Goal: Information Seeking & Learning: Learn about a topic

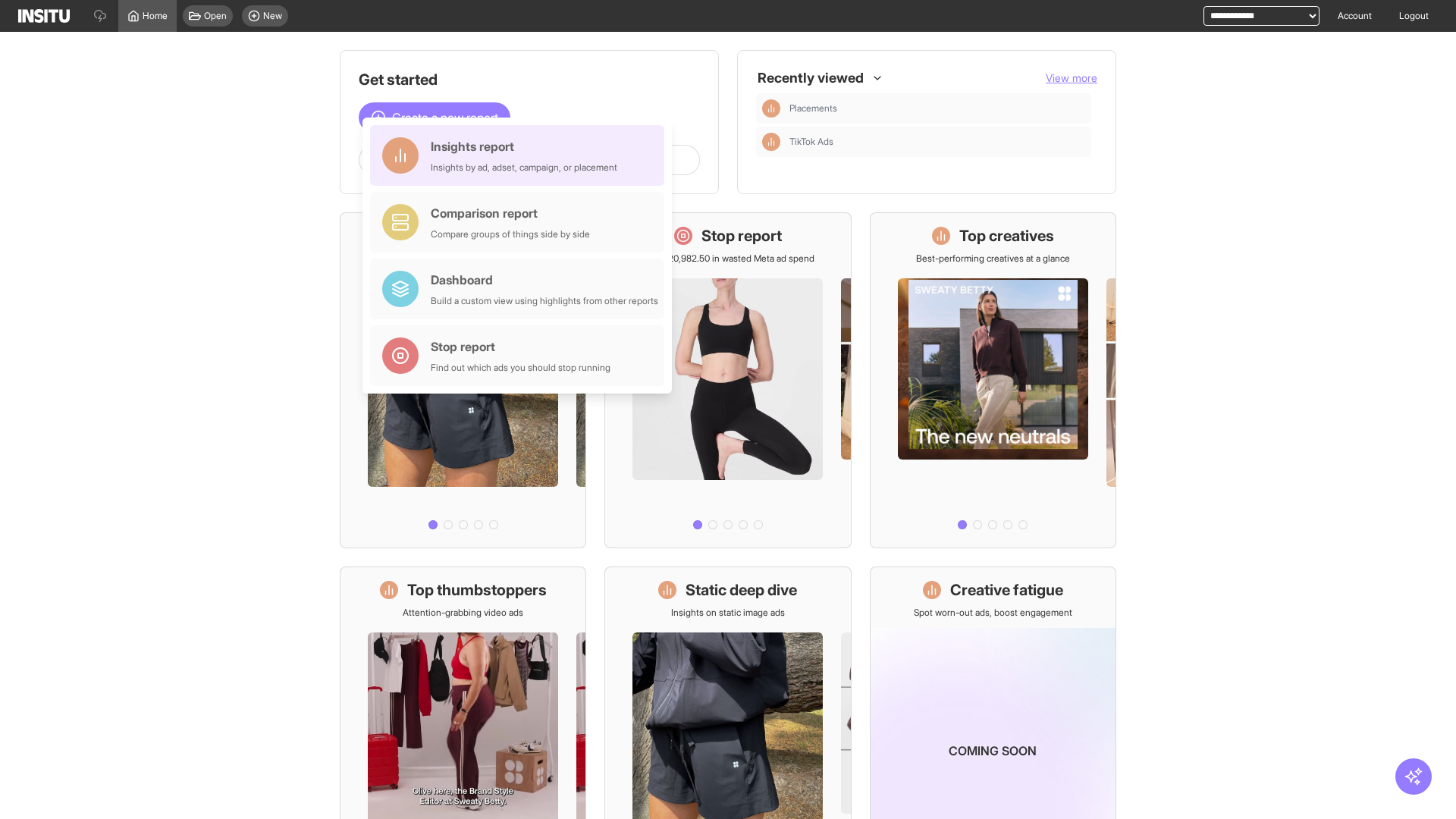
click at [521, 155] on div "Insights report Insights by ad, adset, campaign, or placement" at bounding box center [523, 155] width 187 height 36
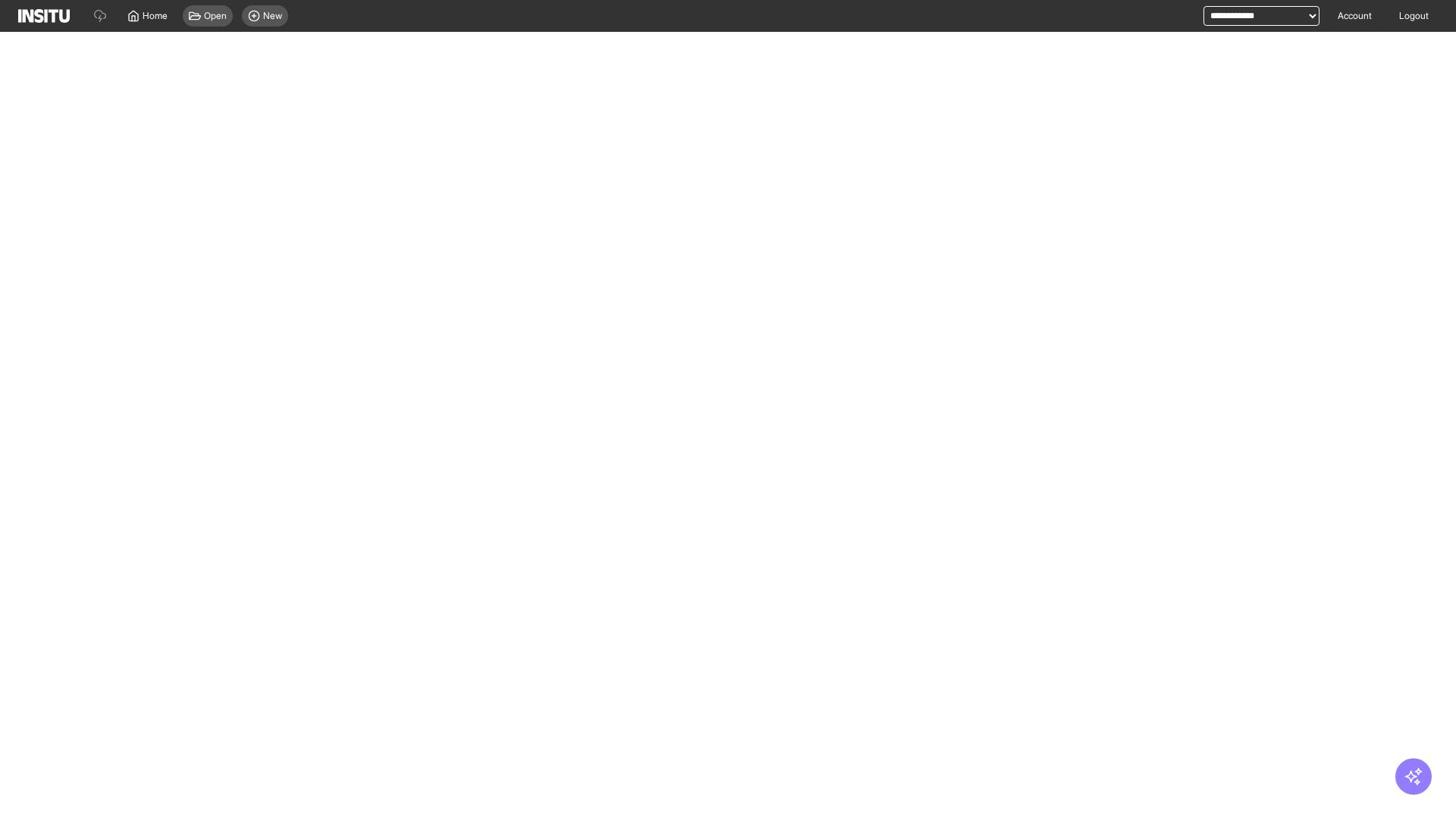
select select "**"
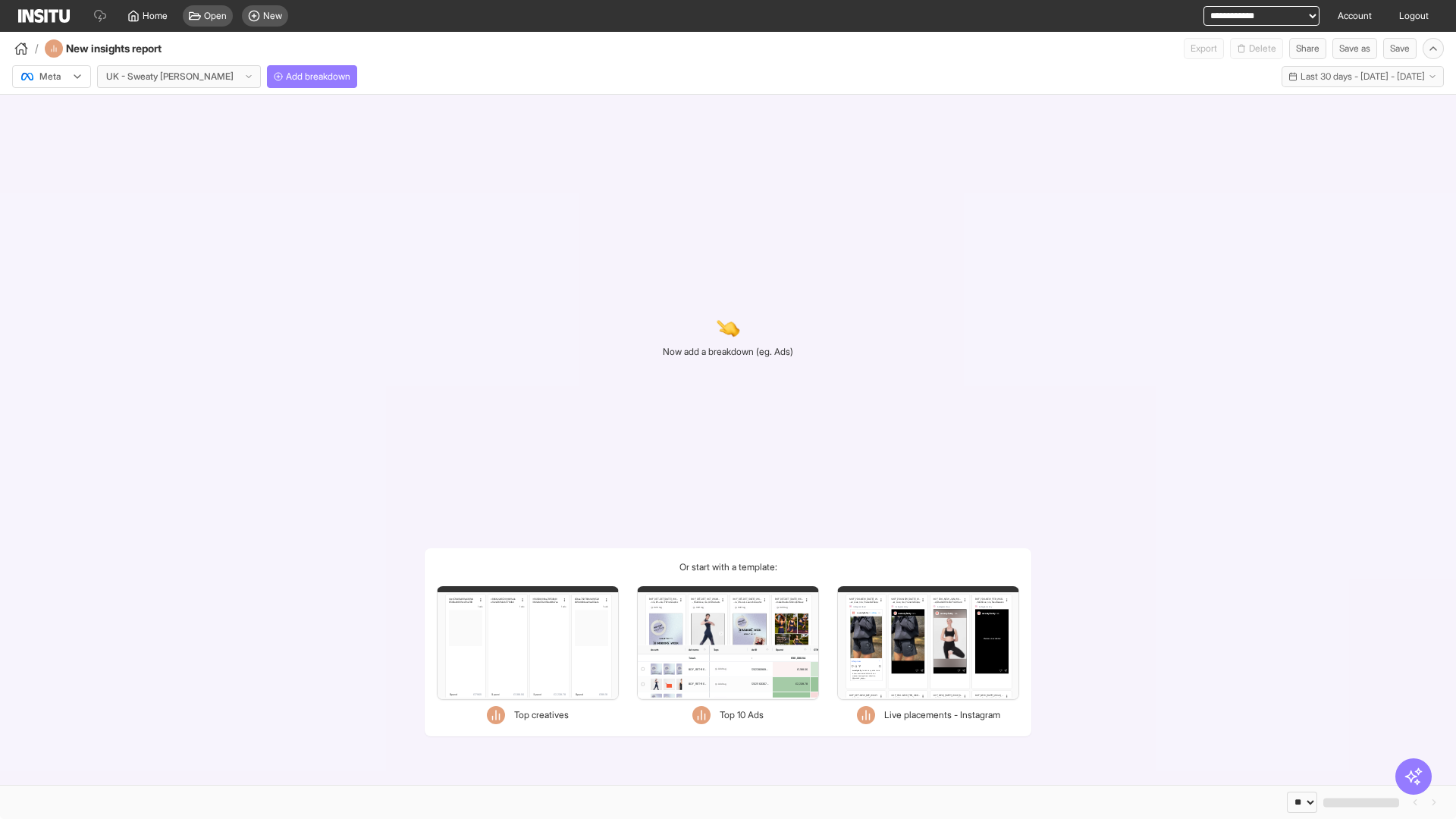
click at [52, 76] on div at bounding box center [41, 76] width 43 height 15
